Goal: Task Accomplishment & Management: Manage account settings

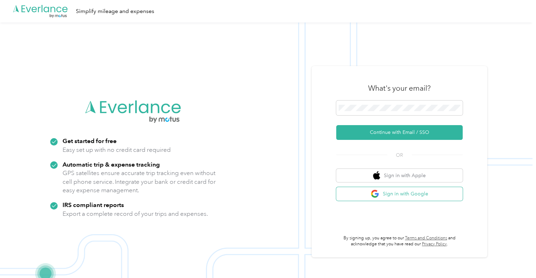
click at [405, 194] on button "Sign in with Google" at bounding box center [399, 194] width 126 height 14
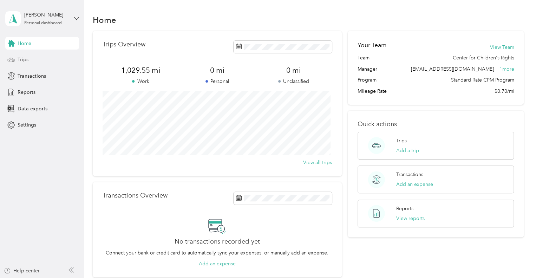
click at [42, 58] on div "Trips" at bounding box center [42, 59] width 74 height 13
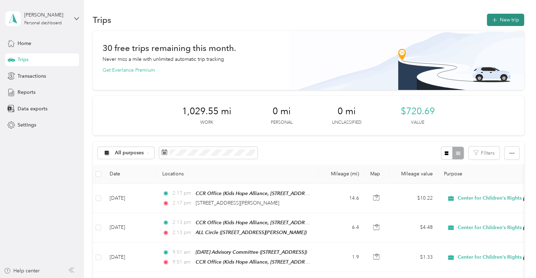
click at [491, 20] on icon "button" at bounding box center [495, 20] width 8 height 8
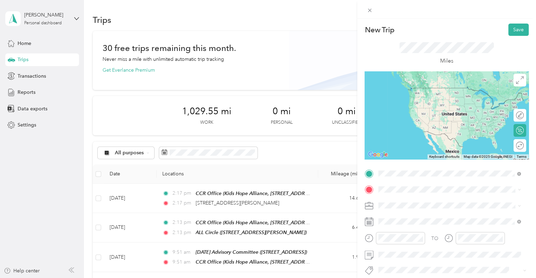
click at [421, 91] on span "555 Stockton Street Jacksonville, Florida 32204, United States" at bounding box center [427, 88] width 70 height 6
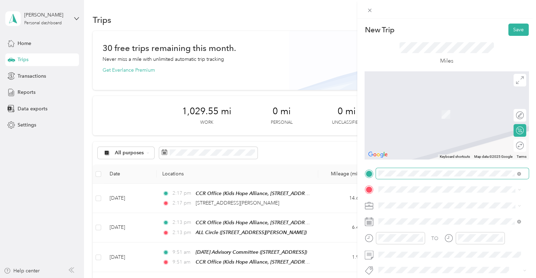
click at [396, 178] on span at bounding box center [452, 173] width 153 height 11
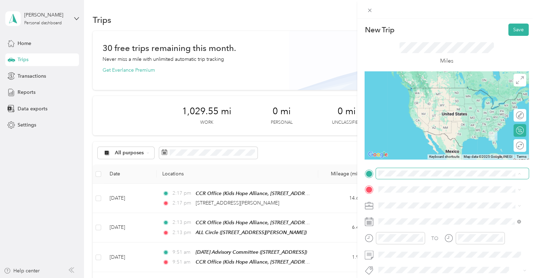
click at [436, 162] on div "Home Office" at bounding box center [414, 164] width 45 height 6
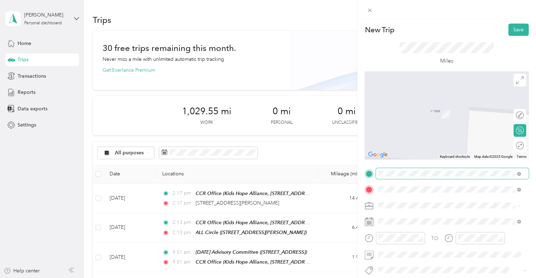
click at [427, 107] on span "555 Stockton Street Jacksonville, Florida 32204, United States" at bounding box center [427, 104] width 70 height 6
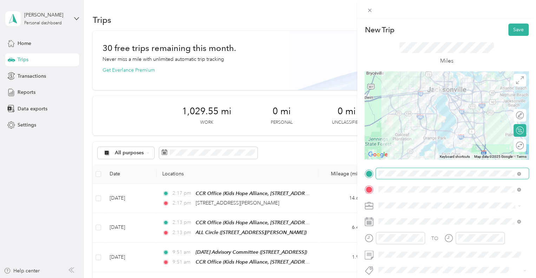
scroll to position [6, 0]
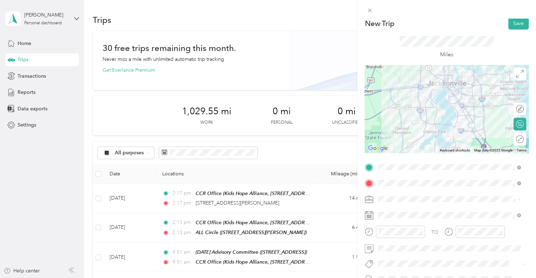
click at [423, 197] on div "CCR Office Kids Hope Alliance, 1095 A Philip Randolph Blvd, Jacksonville, FL 32…" at bounding box center [455, 207] width 127 height 30
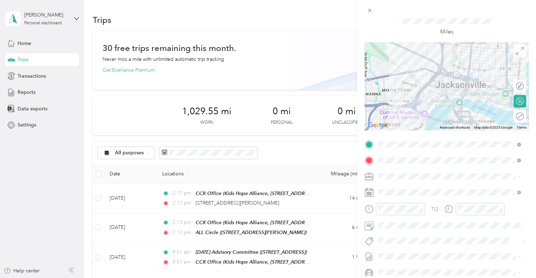
scroll to position [0, 0]
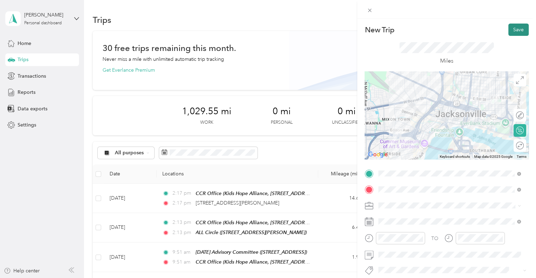
click at [515, 31] on button "Save" at bounding box center [518, 30] width 20 height 12
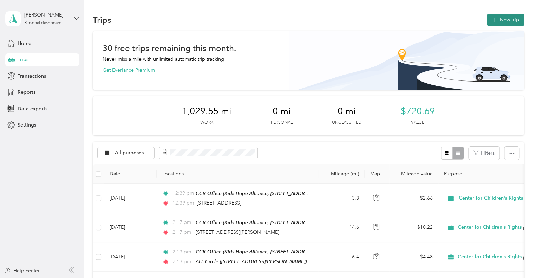
click at [494, 19] on icon "button" at bounding box center [495, 20] width 8 height 8
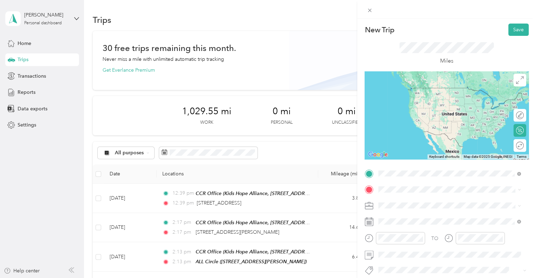
click at [430, 91] on span "555 Stockton Street Jacksonville, Florida 32204, United States" at bounding box center [427, 88] width 70 height 6
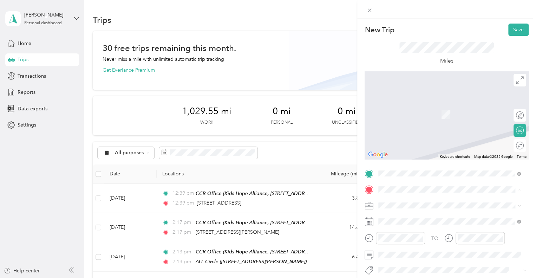
click at [446, 120] on span "Kids Hope Alliance, 1095 A Philip Randolph Blvd, Jacksonville, FL 32206, United…" at bounding box center [437, 121] width 91 height 21
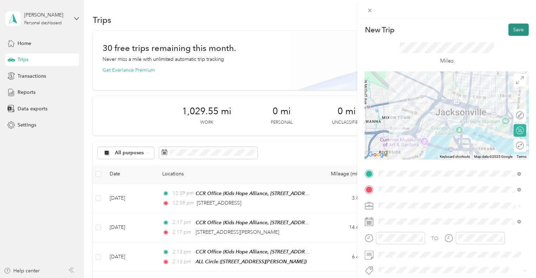
click at [512, 35] on button "Save" at bounding box center [518, 30] width 20 height 12
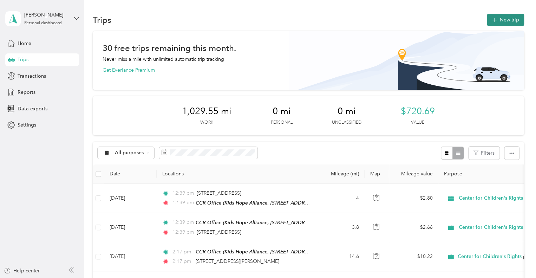
click at [498, 21] on button "New trip" at bounding box center [505, 20] width 37 height 12
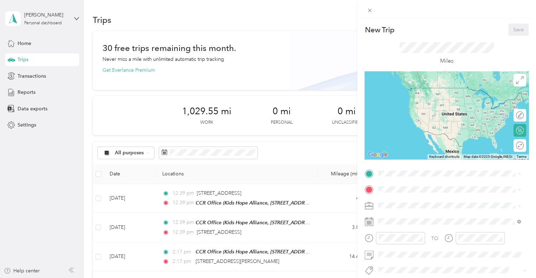
click at [414, 104] on span "Kids Hope Alliance, 1095 A Philip Randolph Blvd, Jacksonville, FL 32206, United…" at bounding box center [437, 105] width 91 height 21
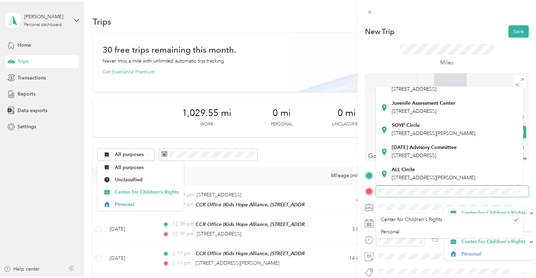
scroll to position [248, 0]
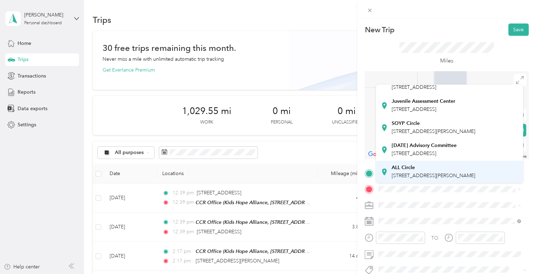
click at [486, 180] on div "ALL Circle 1527 Gandy St, Jacksonville, FL, United States , 32208, Jacksonville…" at bounding box center [449, 171] width 137 height 17
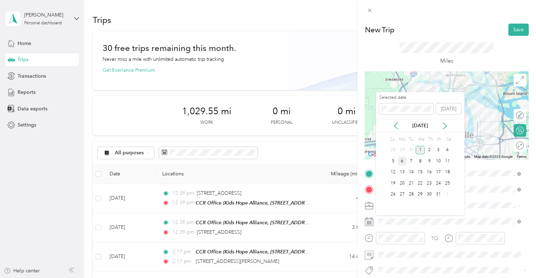
click at [401, 159] on div "6" at bounding box center [402, 161] width 9 height 9
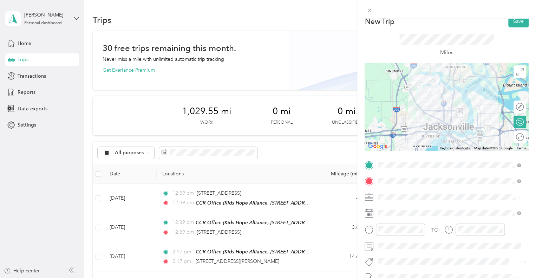
scroll to position [0, 0]
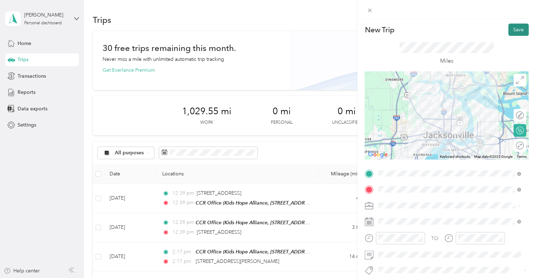
click at [513, 31] on button "Save" at bounding box center [518, 30] width 20 height 12
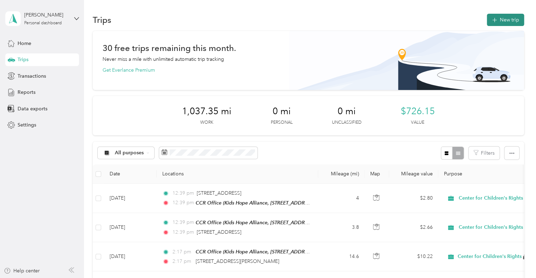
click at [516, 18] on button "New trip" at bounding box center [505, 20] width 37 height 12
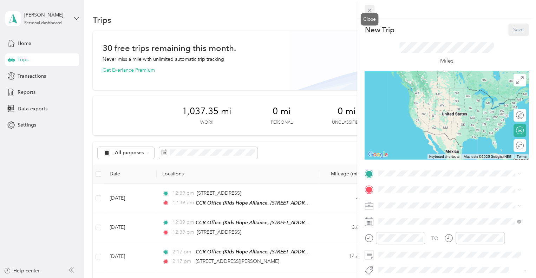
click at [371, 9] on icon at bounding box center [370, 10] width 6 height 6
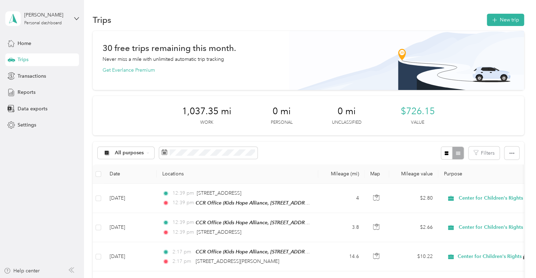
click at [62, 10] on div "[PERSON_NAME] Personal dashboard" at bounding box center [42, 18] width 74 height 25
click at [41, 60] on div "Log out" at bounding box center [79, 58] width 138 height 12
